Goal: Navigation & Orientation: Find specific page/section

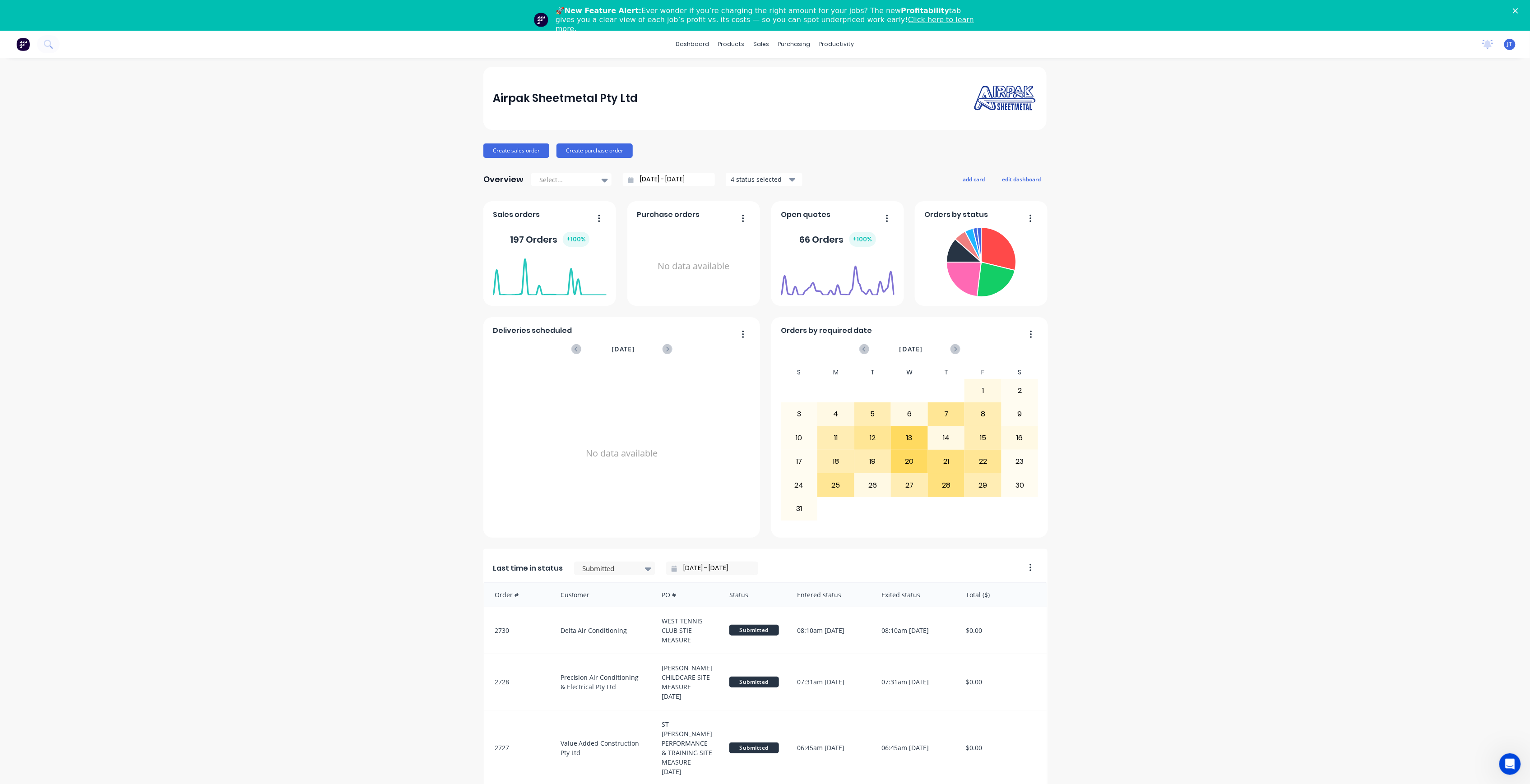
click at [1518, 12] on polygon "Close" at bounding box center [1515, 11] width 5 height 5
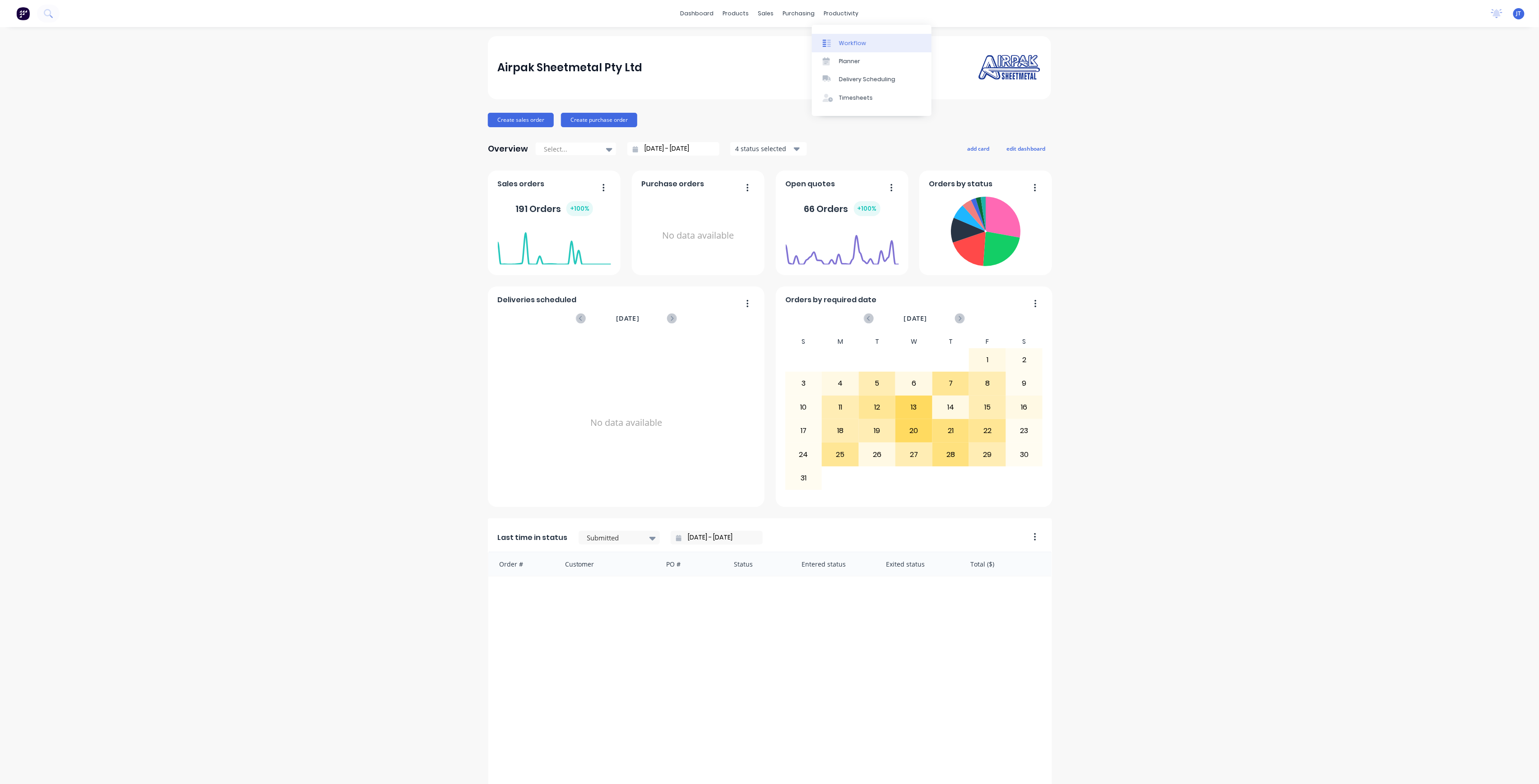
click at [839, 39] on div "Workflow" at bounding box center [852, 44] width 27 height 8
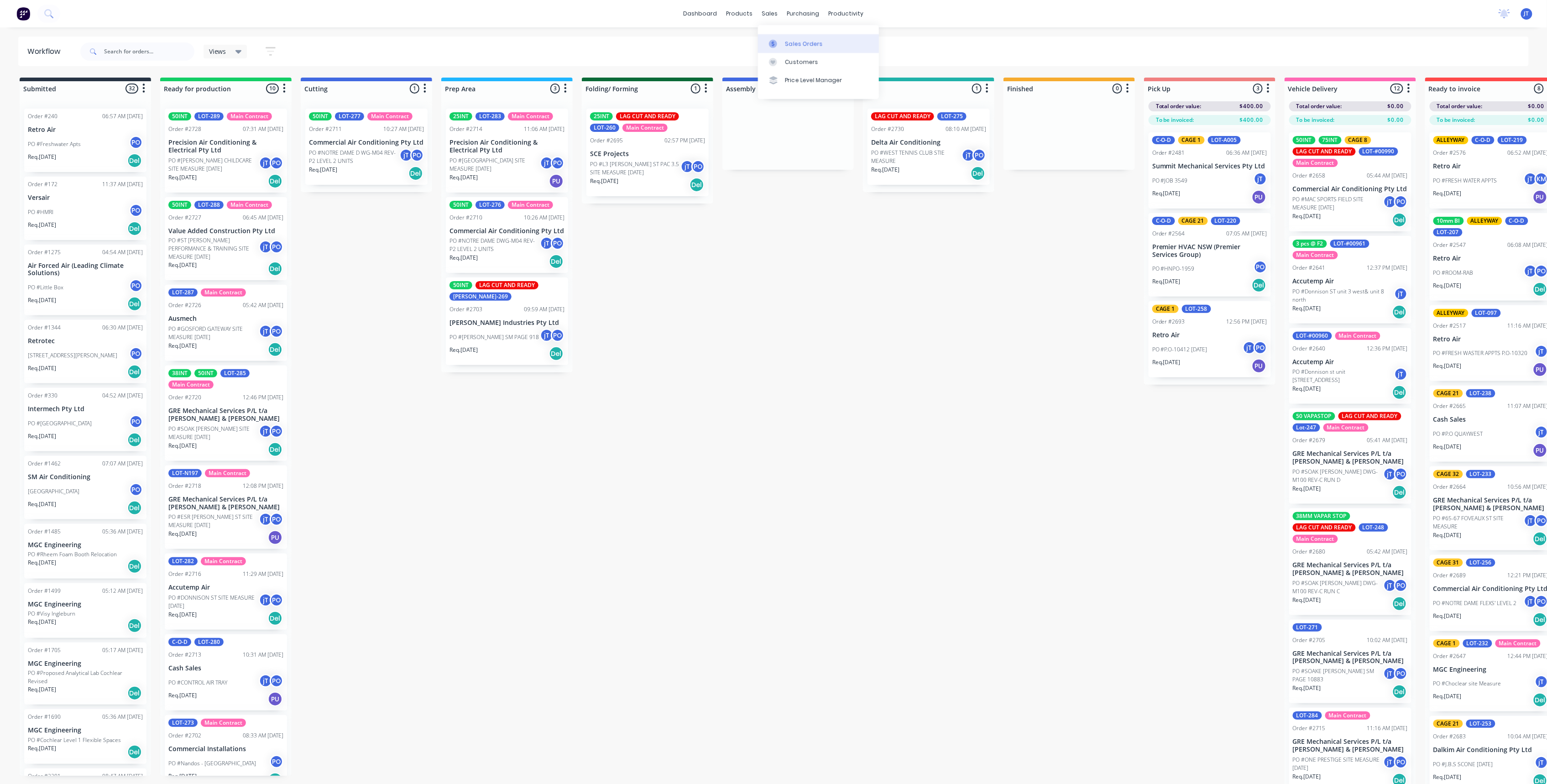
click at [782, 45] on div at bounding box center [776, 44] width 14 height 8
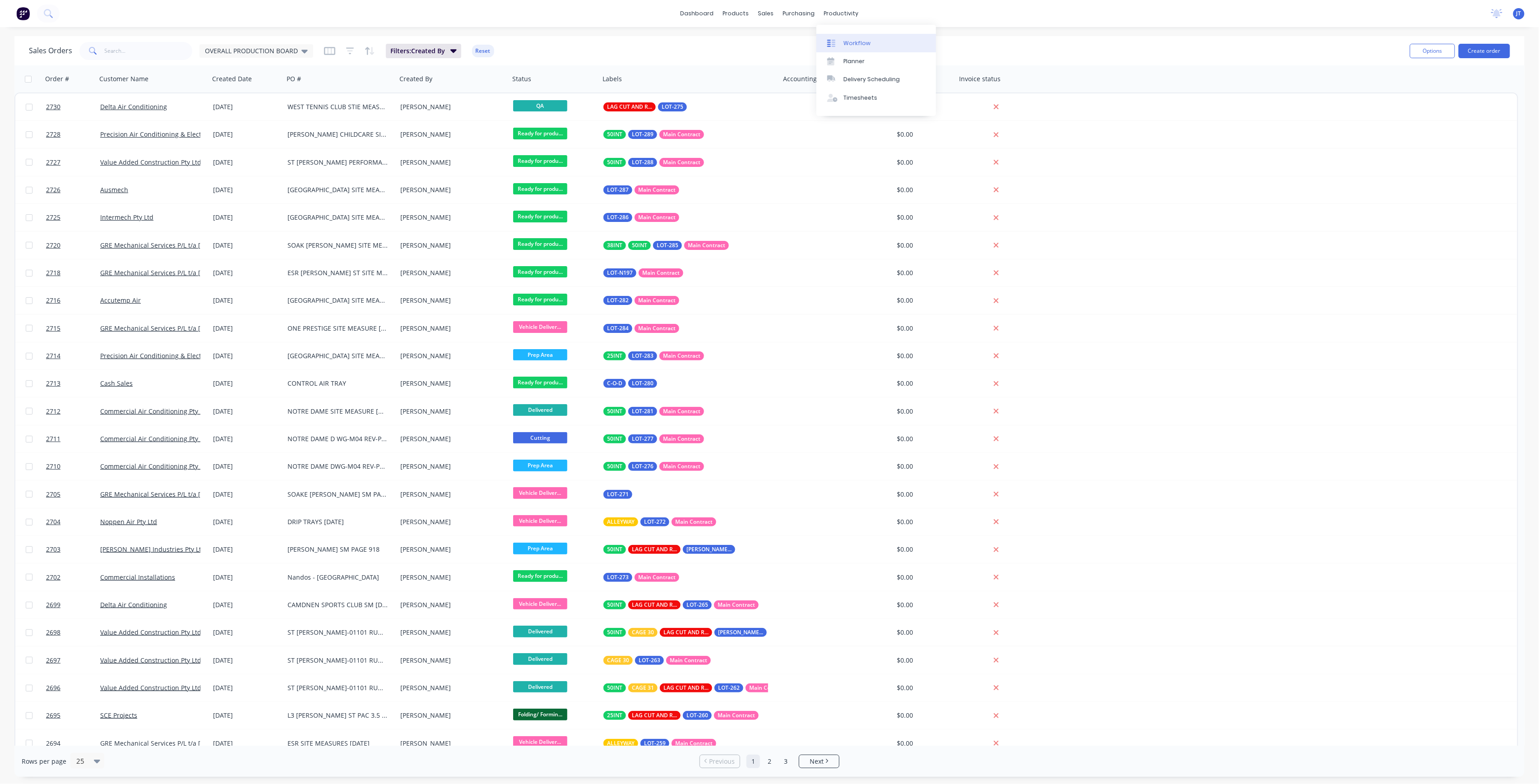
click at [832, 44] on icon at bounding box center [832, 44] width 8 height 8
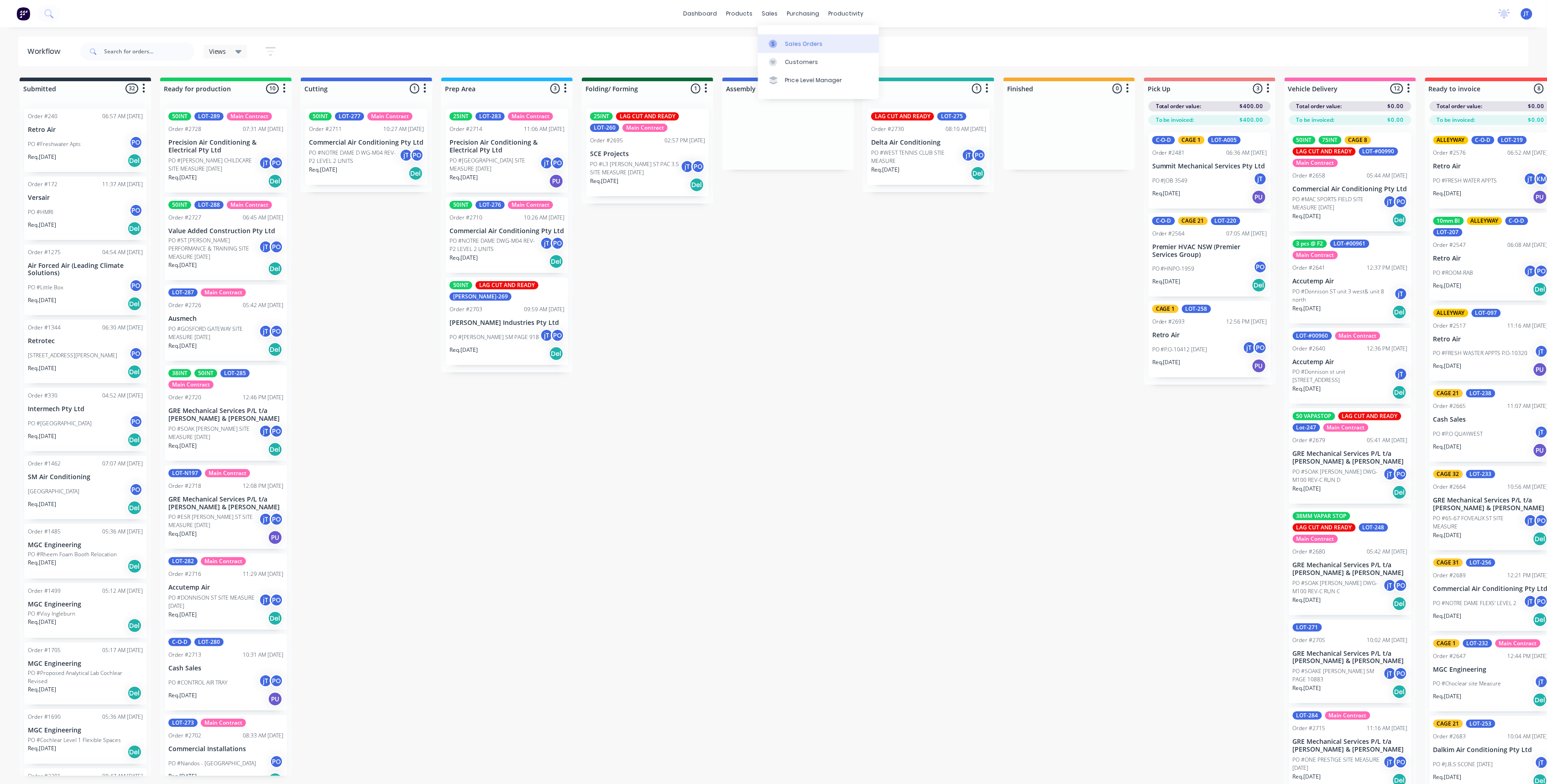
click at [772, 40] on icon at bounding box center [773, 44] width 8 height 8
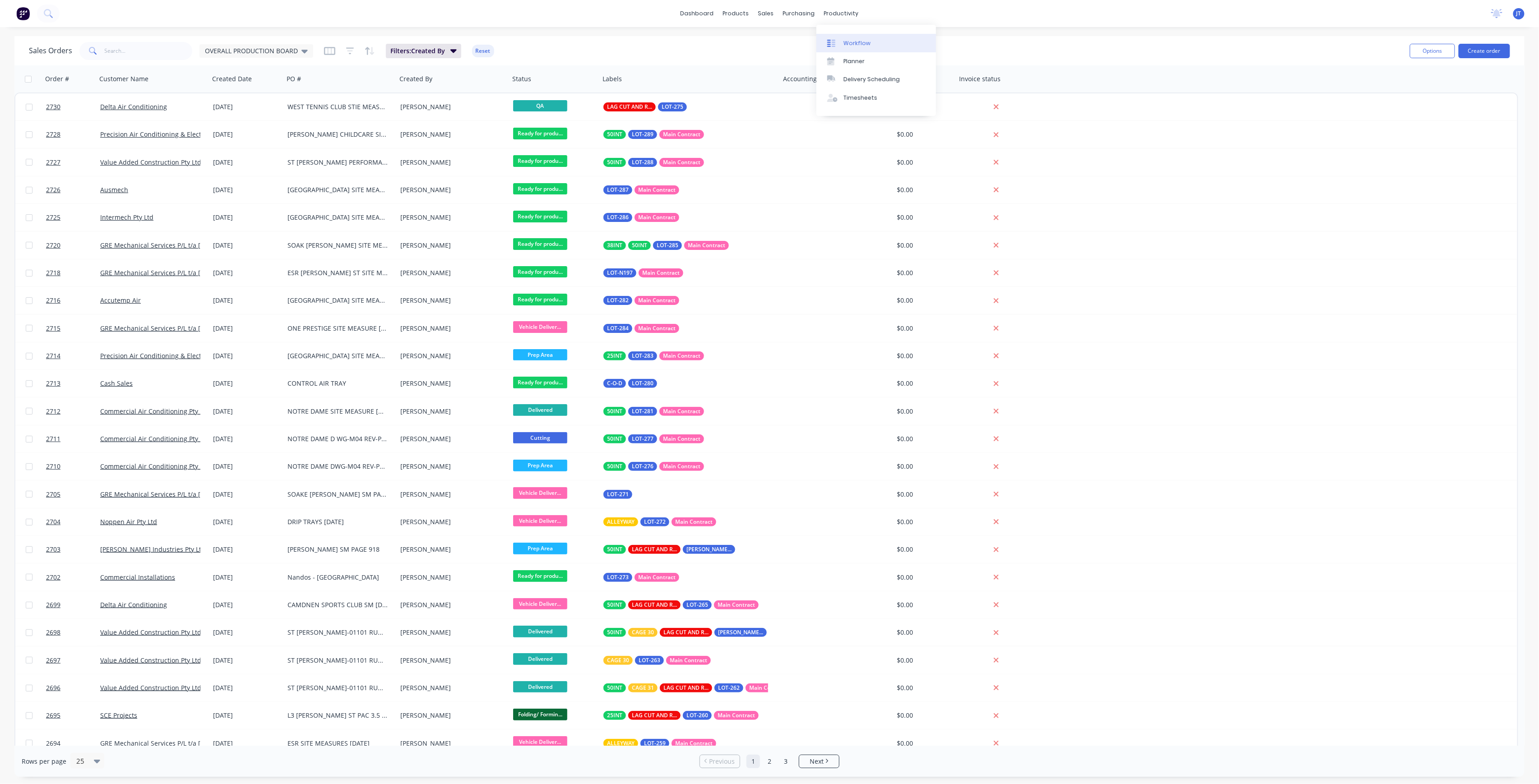
click at [827, 47] on icon at bounding box center [832, 44] width 8 height 8
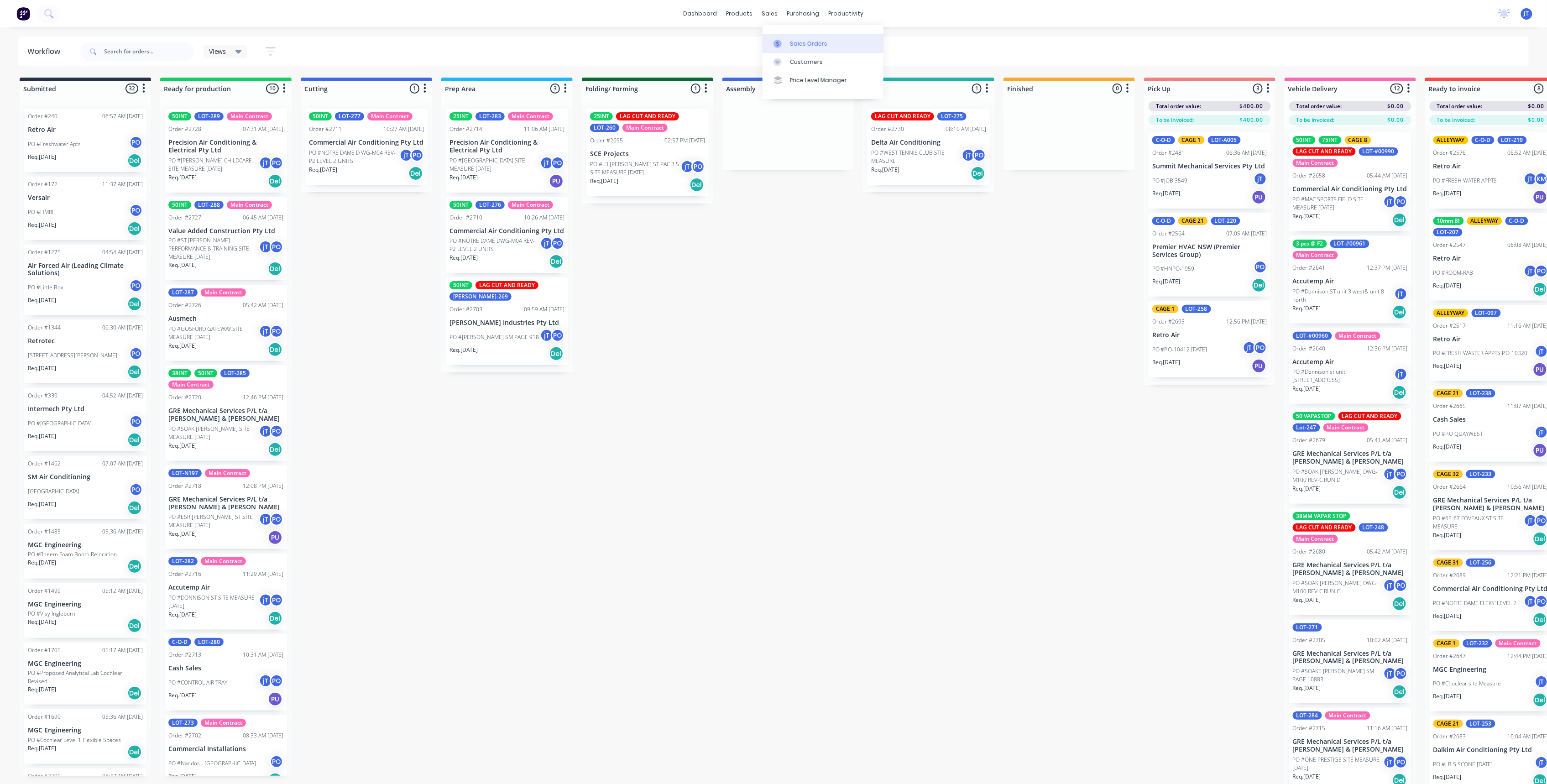
click at [779, 42] on icon at bounding box center [777, 44] width 8 height 8
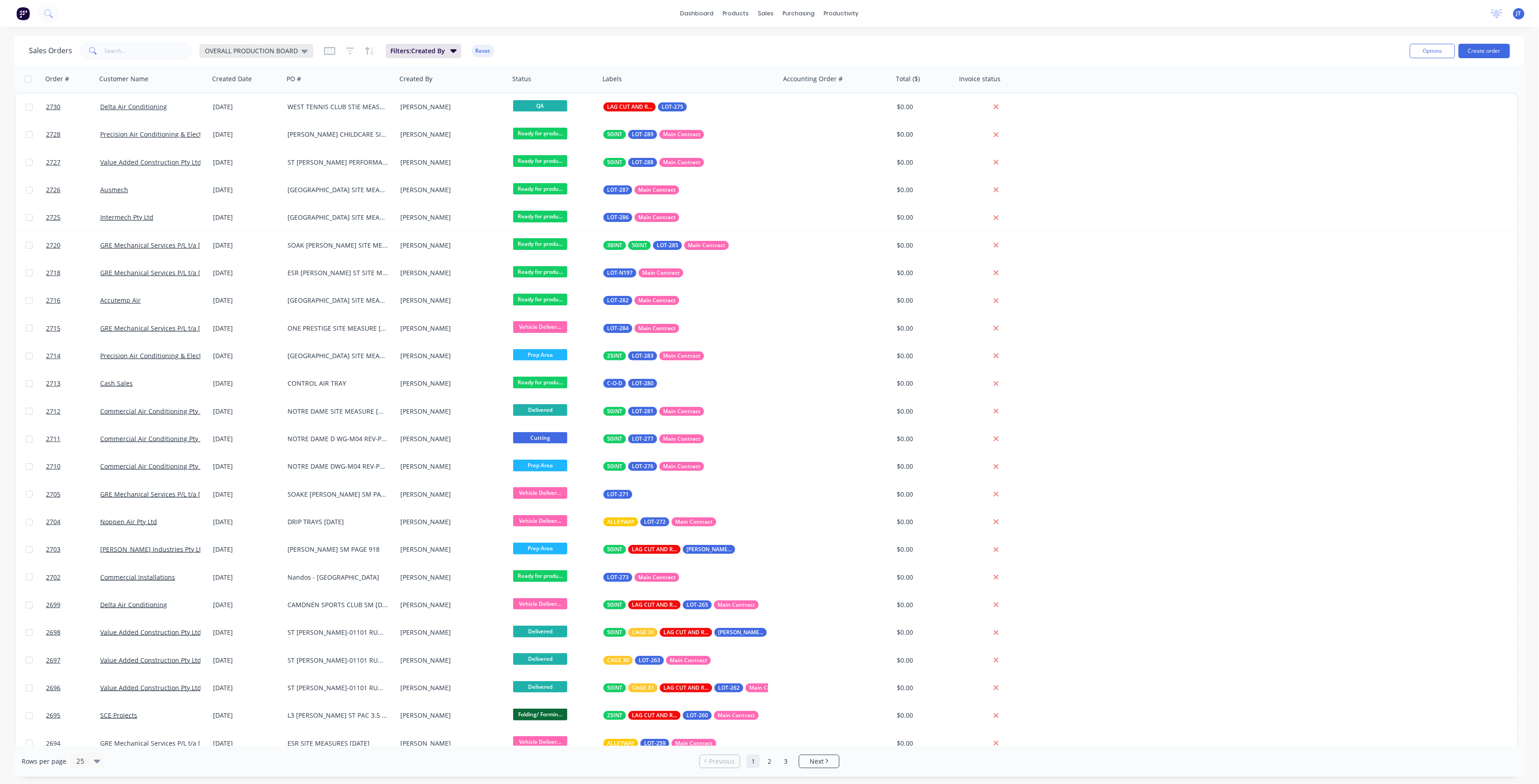
click at [248, 47] on span "OVERALL PRODUCTION BOARD" at bounding box center [252, 51] width 93 height 10
click at [264, 124] on button "None" at bounding box center [253, 127] width 103 height 10
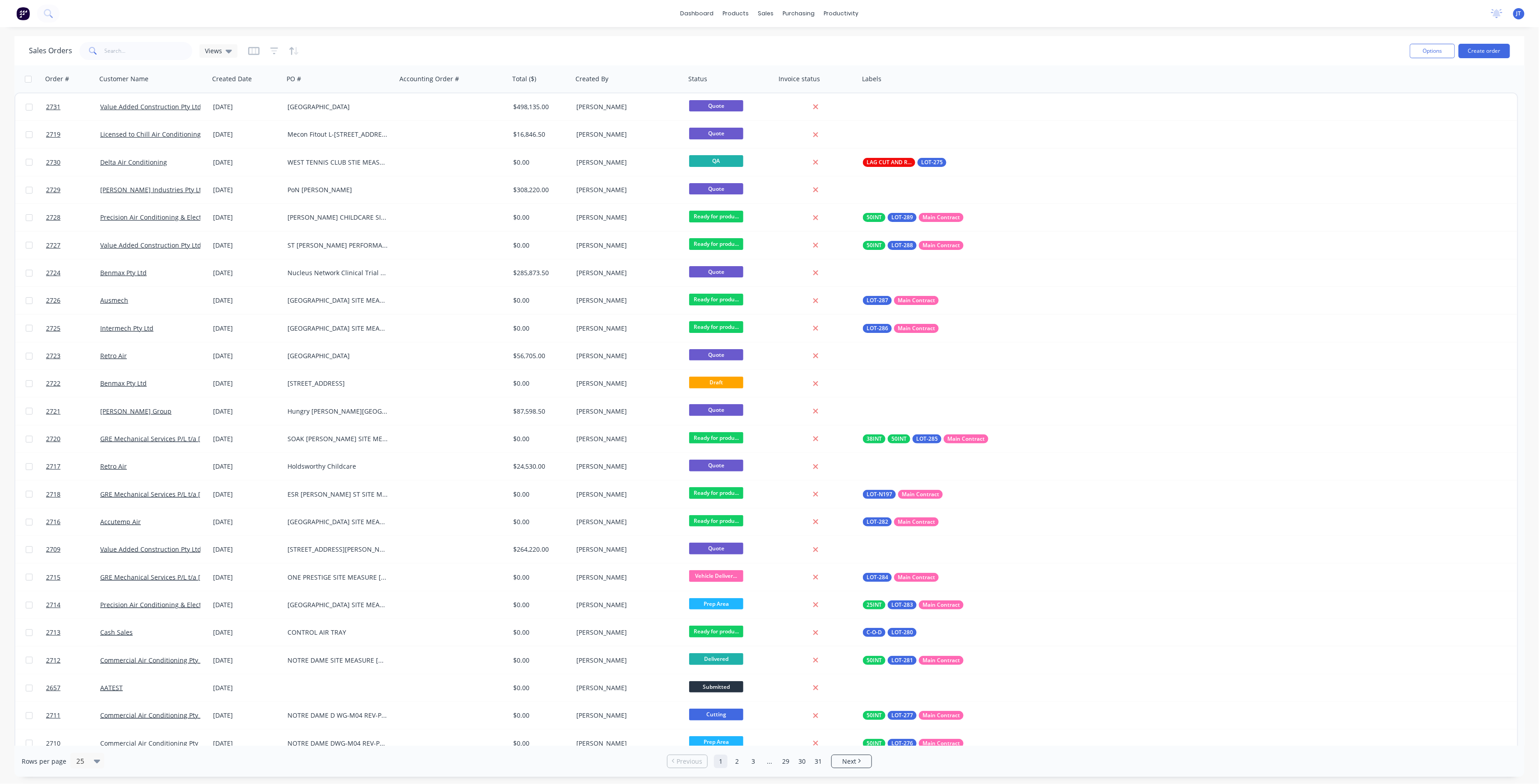
click at [345, 45] on div "Sales Orders Views" at bounding box center [716, 50] width 1374 height 22
click at [777, 48] on link "Sales Orders" at bounding box center [814, 43] width 119 height 18
drag, startPoint x: 485, startPoint y: 25, endPoint x: 477, endPoint y: -16, distance: 41.8
